Goal: Information Seeking & Learning: Learn about a topic

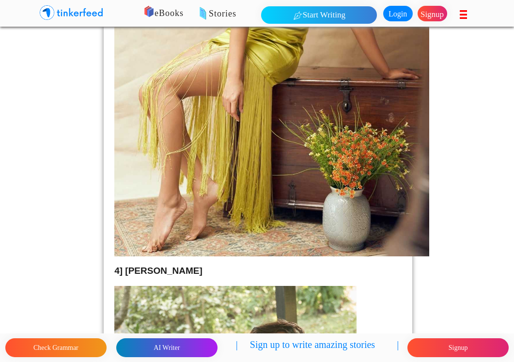
scroll to position [3637, 0]
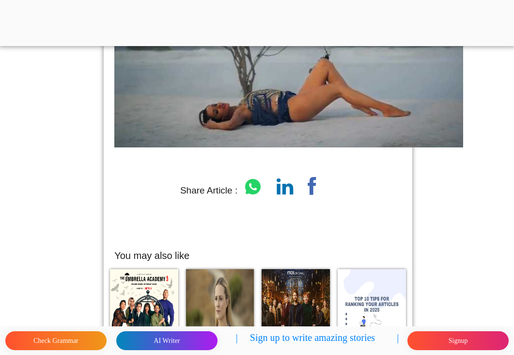
scroll to position [9501, 0]
